Goal: Information Seeking & Learning: Learn about a topic

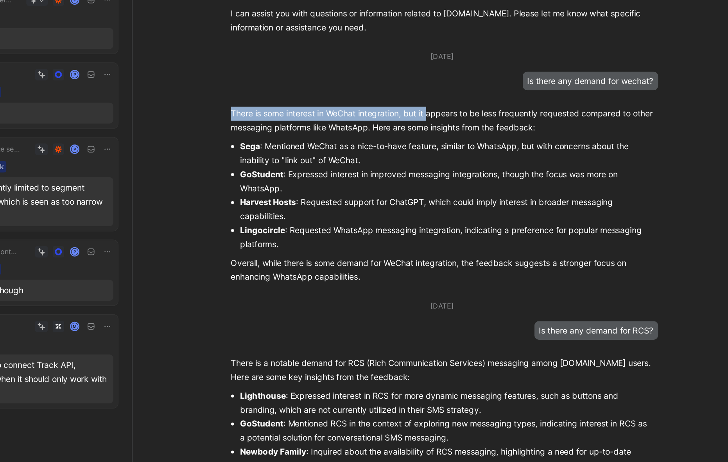
drag, startPoint x: 380, startPoint y: 127, endPoint x: 512, endPoint y: 133, distance: 132.6
click at [512, 132] on p "There is some interest in WeChat integration, but it appears to be less frequen…" at bounding box center [520, 133] width 283 height 19
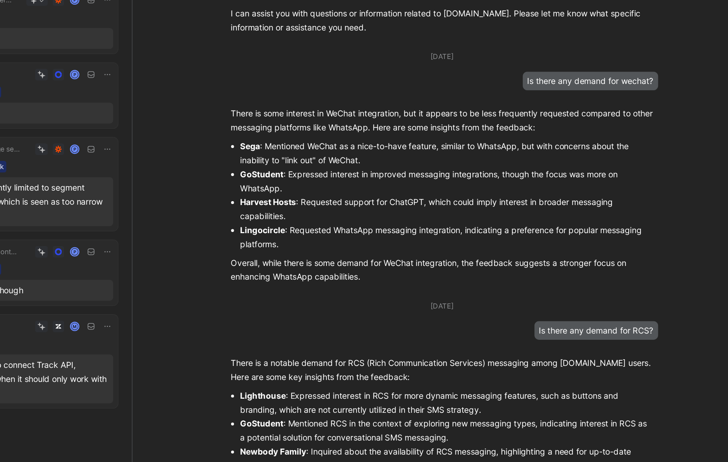
click at [483, 136] on p "There is some interest in WeChat integration, but it appears to be less frequen…" at bounding box center [520, 133] width 283 height 19
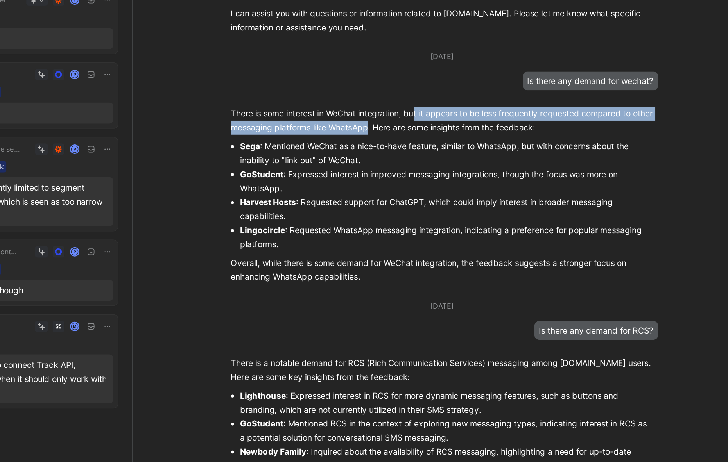
drag, startPoint x: 502, startPoint y: 127, endPoint x: 487, endPoint y: 134, distance: 17.0
click at [487, 134] on p "There is some interest in WeChat integration, but it appears to be less frequen…" at bounding box center [520, 133] width 283 height 19
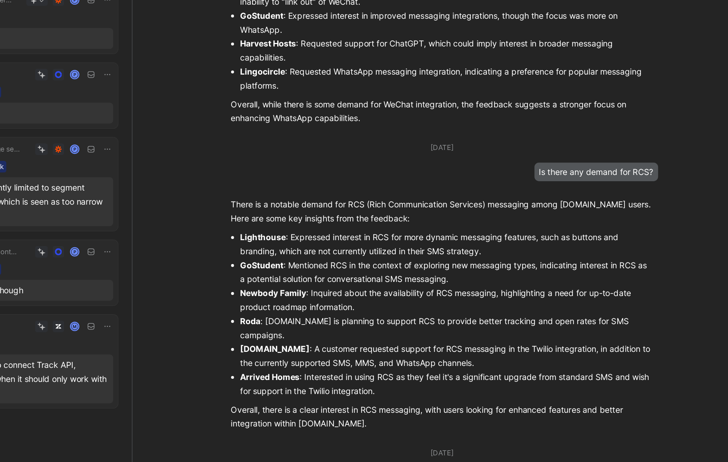
scroll to position [107, 0]
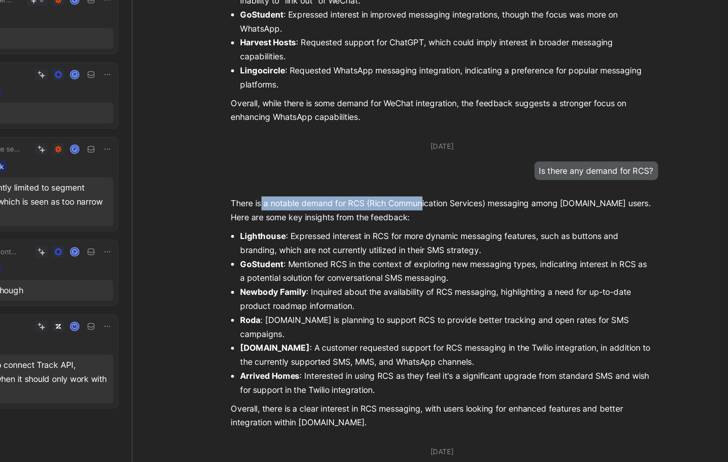
drag, startPoint x: 400, startPoint y: 189, endPoint x: 508, endPoint y: 190, distance: 108.7
click at [508, 190] on p "There is a notable demand for RCS (Rich Communication Services) messaging among…" at bounding box center [520, 193] width 283 height 19
click at [420, 327] on p "Overall, there is a clear interest in RCS messaging, with users looking for enh…" at bounding box center [520, 330] width 283 height 19
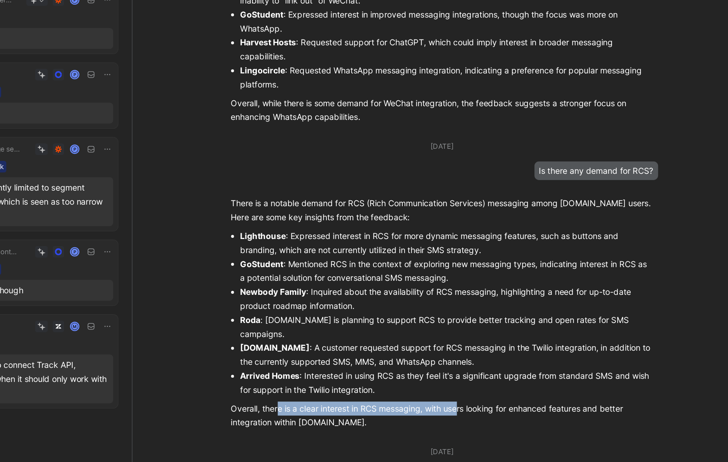
drag, startPoint x: 411, startPoint y: 327, endPoint x: 533, endPoint y: 326, distance: 122.0
click at [533, 326] on p "Overall, there is a clear interest in RCS messaging, with users looking for enh…" at bounding box center [520, 330] width 283 height 19
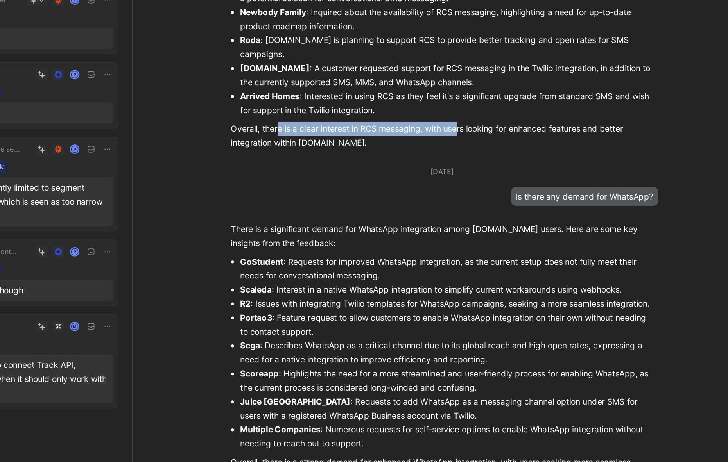
scroll to position [297, 0]
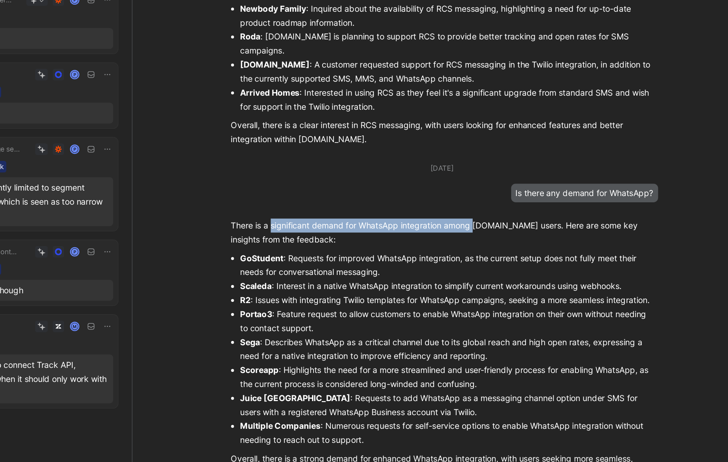
drag, startPoint x: 407, startPoint y: 201, endPoint x: 542, endPoint y: 206, distance: 135.3
click at [542, 206] on p "There is a significant demand for WhatsApp integration among [DOMAIN_NAME] user…" at bounding box center [520, 208] width 283 height 19
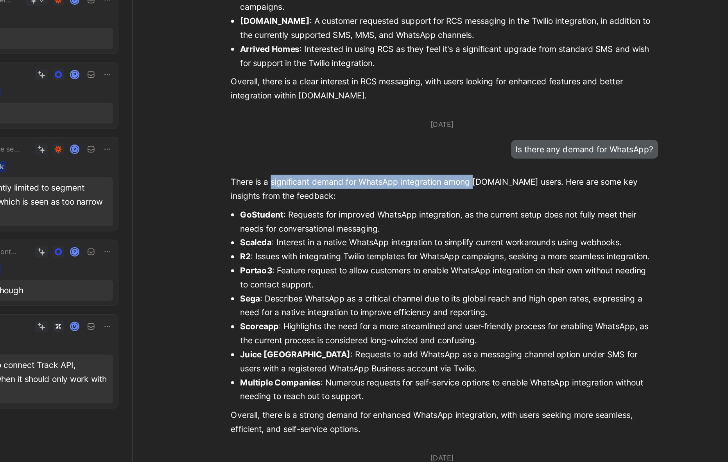
scroll to position [346, 0]
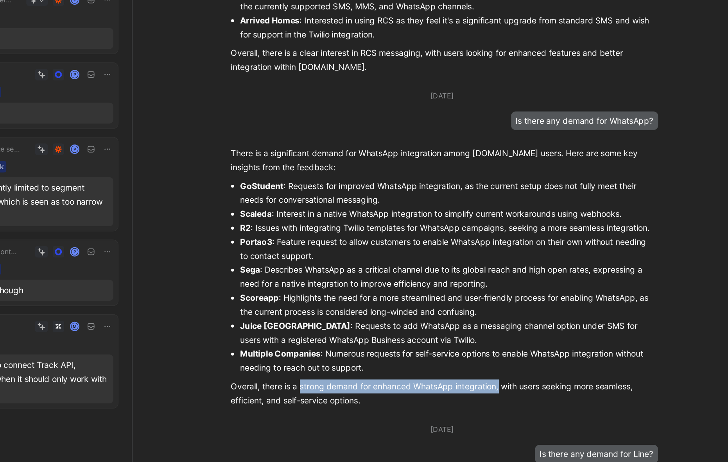
drag, startPoint x: 425, startPoint y: 319, endPoint x: 559, endPoint y: 320, distance: 133.3
click at [559, 319] on p "Overall, there is a strong demand for enhanced WhatsApp integration, with users…" at bounding box center [520, 315] width 283 height 19
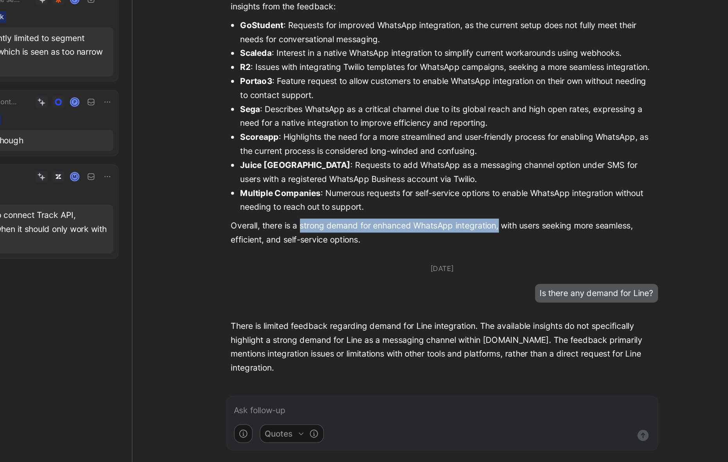
scroll to position [0, 0]
